Goal: Find specific page/section

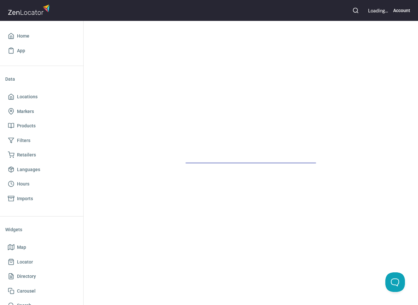
click at [247, 81] on div at bounding box center [251, 163] width 334 height 284
click at [355, 9] on icon "button" at bounding box center [355, 10] width 7 height 7
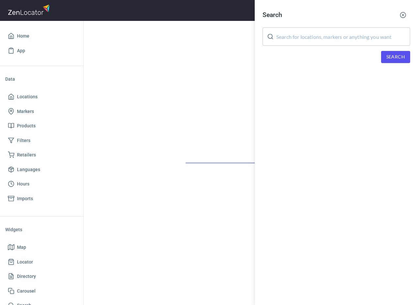
click at [338, 35] on input "text" at bounding box center [343, 36] width 134 height 18
paste input "Shahar Gelber"
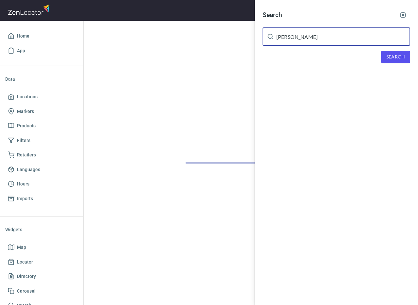
type input "Shahar Gelber"
click at [386, 57] on span "Search" at bounding box center [395, 57] width 19 height 8
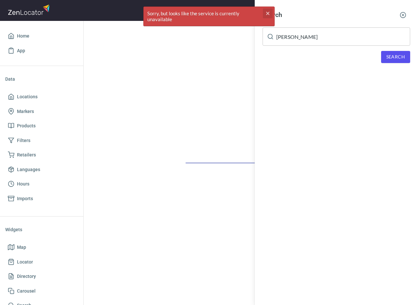
click at [268, 13] on icon "button" at bounding box center [267, 13] width 3 height 3
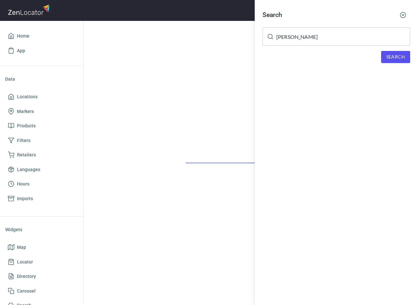
click at [175, 84] on div at bounding box center [209, 152] width 418 height 305
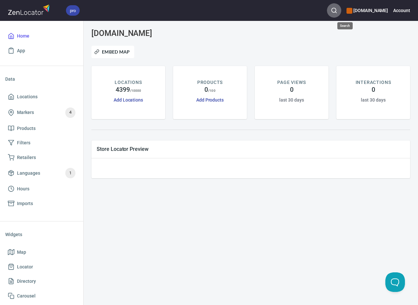
click at [337, 7] on icon "button" at bounding box center [333, 10] width 7 height 7
